Goal: Book appointment/travel/reservation

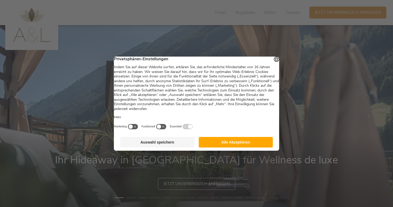
click at [156, 147] on button "Auswahl speichern" at bounding box center [157, 142] width 74 height 11
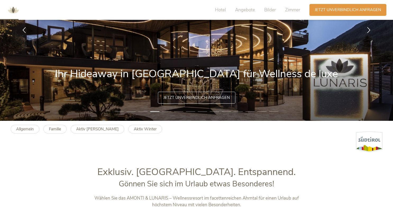
scroll to position [92, 0]
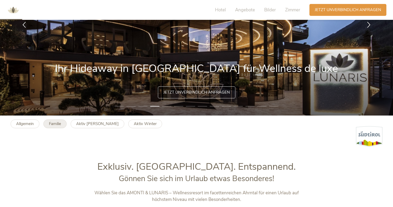
click at [56, 125] on b "Familie" at bounding box center [55, 123] width 12 height 5
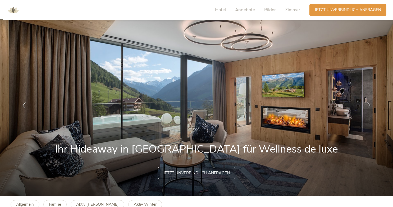
scroll to position [0, 0]
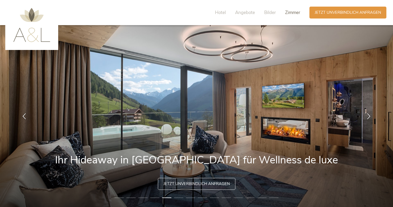
click at [291, 15] on span "Zimmer" at bounding box center [292, 13] width 15 height 6
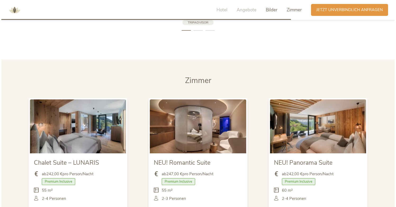
scroll to position [1253, 0]
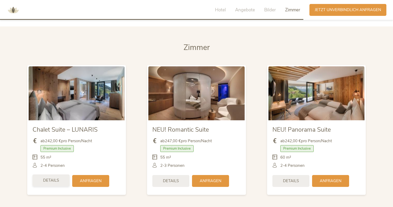
click at [52, 180] on span "Details" at bounding box center [51, 181] width 16 height 6
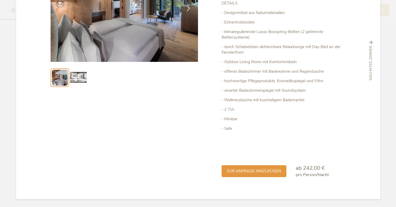
scroll to position [0, 0]
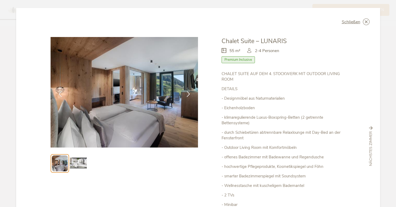
click at [347, 25] on div "Schließen Chalet Suite – LUNARIS 55 m² Premium Inclusive" at bounding box center [198, 146] width 364 height 277
click at [347, 23] on span "Schließen" at bounding box center [351, 22] width 19 height 4
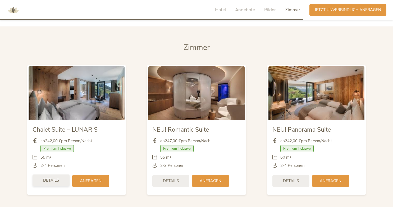
click at [51, 182] on span "Details" at bounding box center [51, 181] width 16 height 6
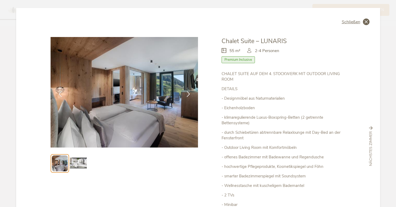
click at [348, 25] on div "Schließen" at bounding box center [356, 22] width 28 height 7
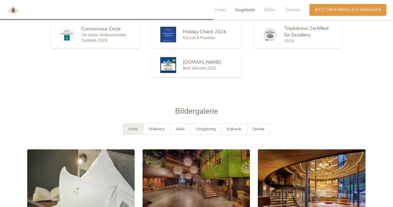
scroll to position [876, 0]
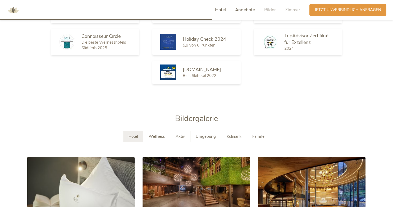
click at [217, 10] on span "Hotel" at bounding box center [220, 10] width 11 height 6
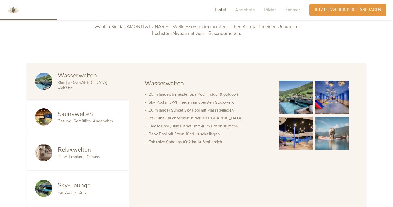
scroll to position [225, 0]
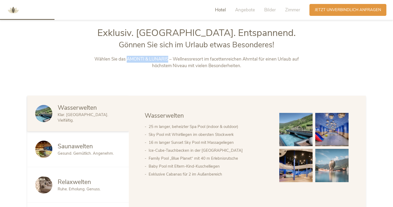
drag, startPoint x: 127, startPoint y: 60, endPoint x: 169, endPoint y: 60, distance: 41.3
click at [169, 60] on p "Wählen Sie das AMONTI & LUNARIS – Wellnessresort im facettenreichen Ahrntal für…" at bounding box center [196, 62] width 221 height 13
copy p "AMONTI & LUNARIS"
